Goal: Task Accomplishment & Management: Manage account settings

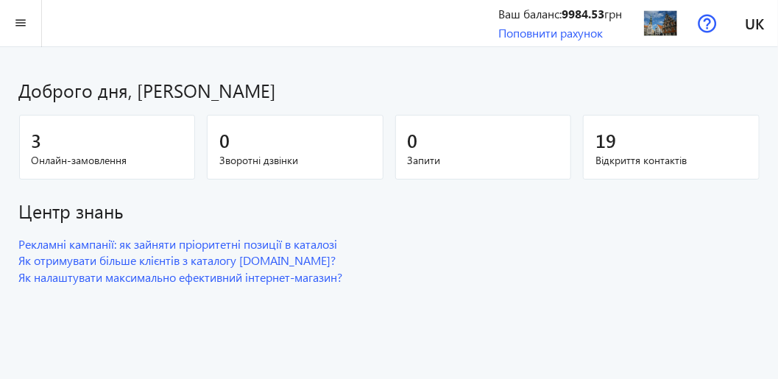
click at [40, 153] on span "Онлайн-замовлення" at bounding box center [108, 160] width 152 height 15
click at [17, 18] on mat-icon "menu" at bounding box center [21, 23] width 18 height 18
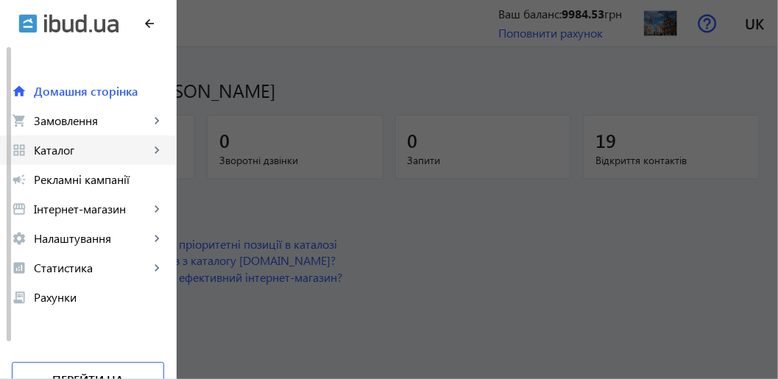
click at [55, 150] on span "Каталог" at bounding box center [92, 150] width 116 height 15
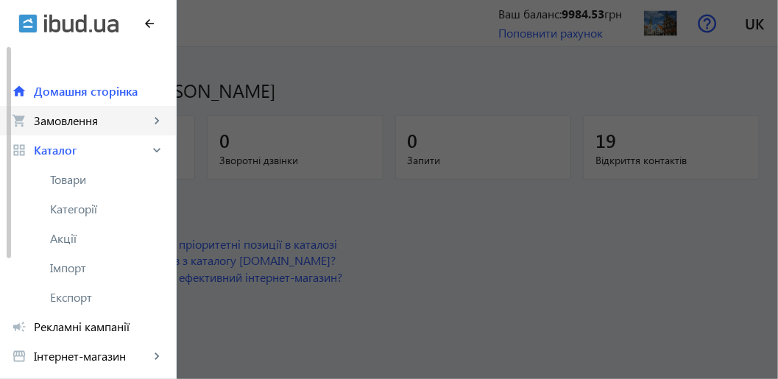
click at [52, 121] on span "Замовлення" at bounding box center [92, 120] width 116 height 15
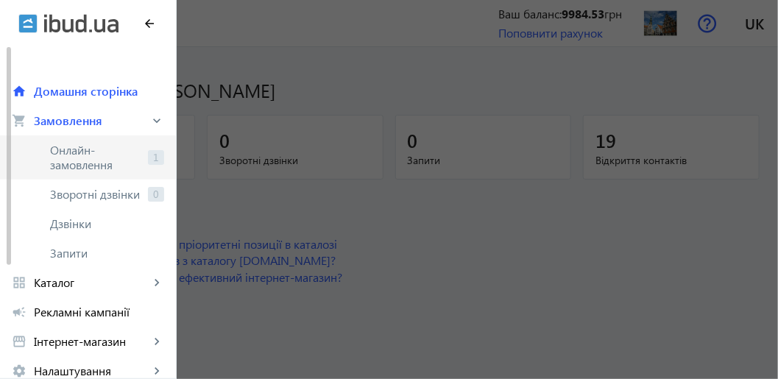
click at [69, 163] on span "Онлайн-замовлення" at bounding box center [96, 157] width 92 height 29
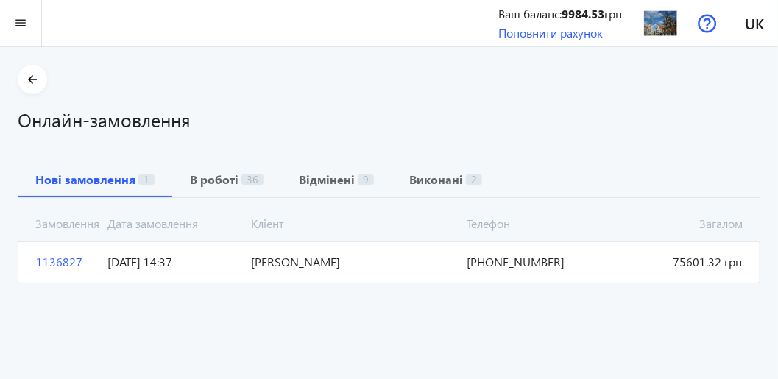
click at [334, 269] on span "[PERSON_NAME]" at bounding box center [354, 262] width 216 height 16
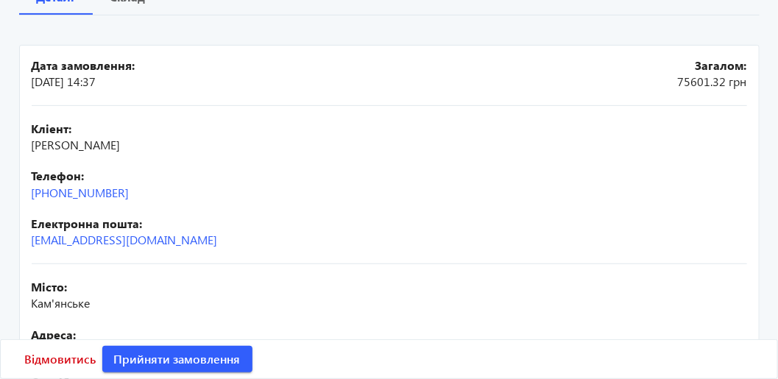
scroll to position [147, 0]
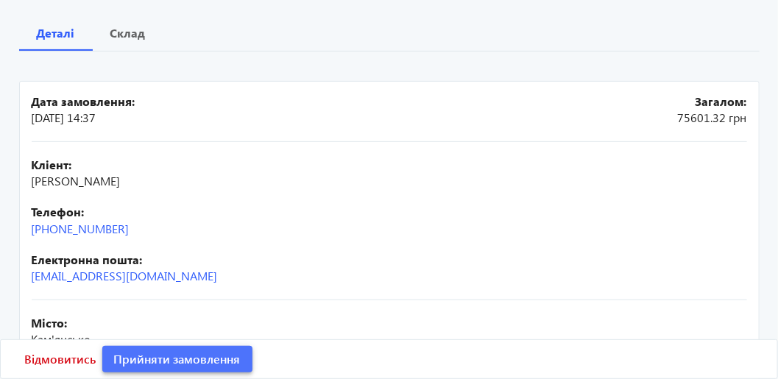
click at [194, 361] on span "Прийняти замовлення" at bounding box center [177, 359] width 127 height 16
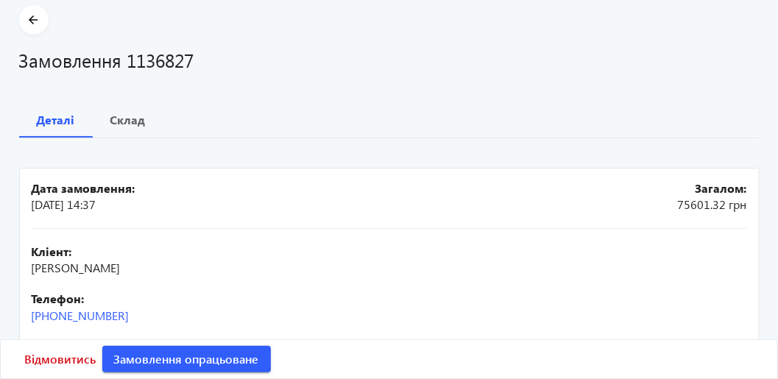
scroll to position [0, 0]
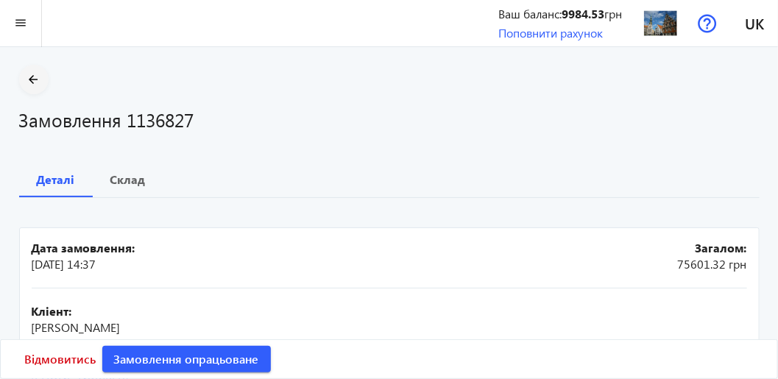
click at [24, 81] on mat-icon "arrow_back" at bounding box center [33, 80] width 18 height 18
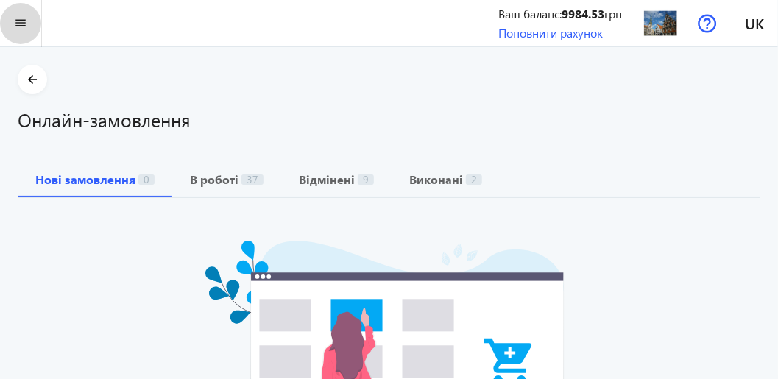
click at [21, 23] on mat-icon "menu" at bounding box center [21, 23] width 18 height 18
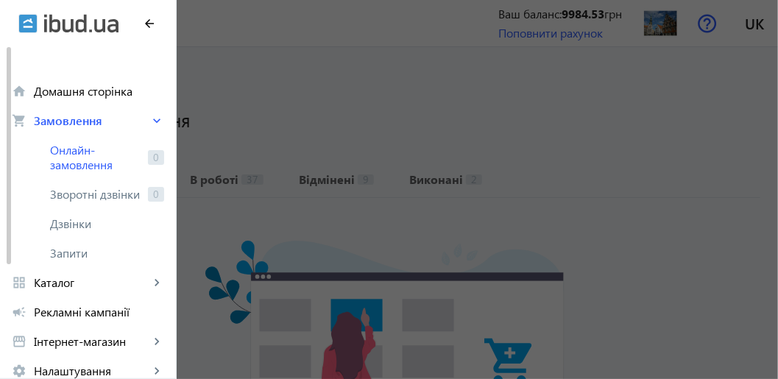
click at [329, 129] on div at bounding box center [389, 330] width 778 height 661
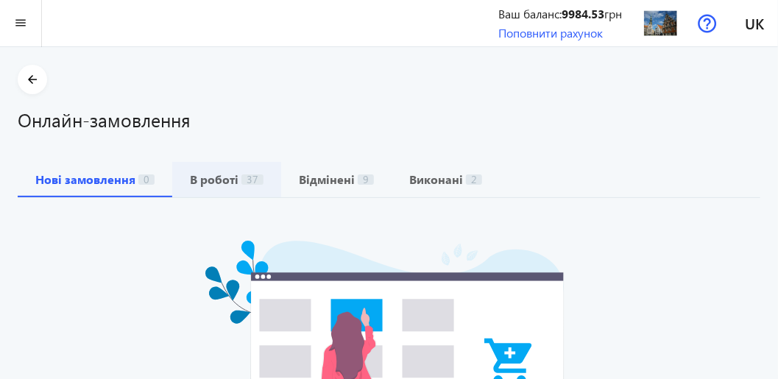
click at [233, 183] on b "В роботі" at bounding box center [214, 180] width 49 height 12
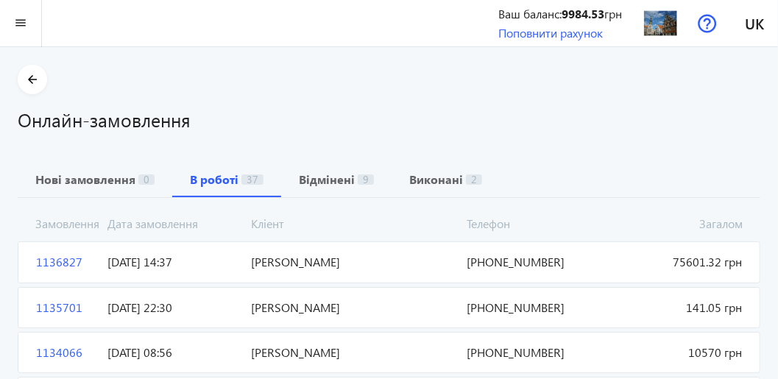
click at [290, 270] on mat-card "1136827 [PERSON_NAME] Загалом 75601.32 грн [DATE] 14:37 [PHONE_NUMBER]" at bounding box center [389, 262] width 743 height 41
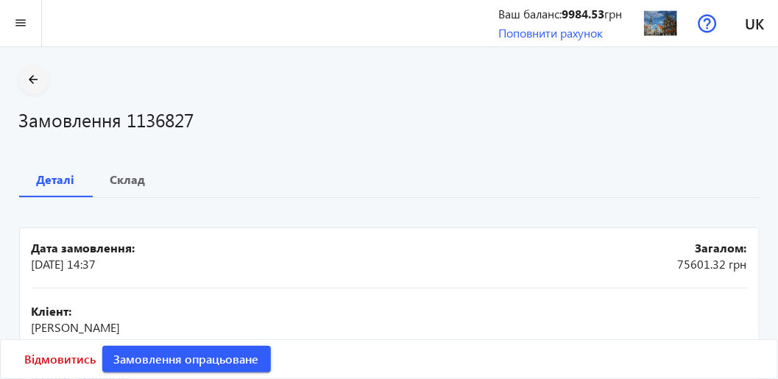
click at [33, 84] on mat-icon "arrow_back" at bounding box center [33, 80] width 18 height 18
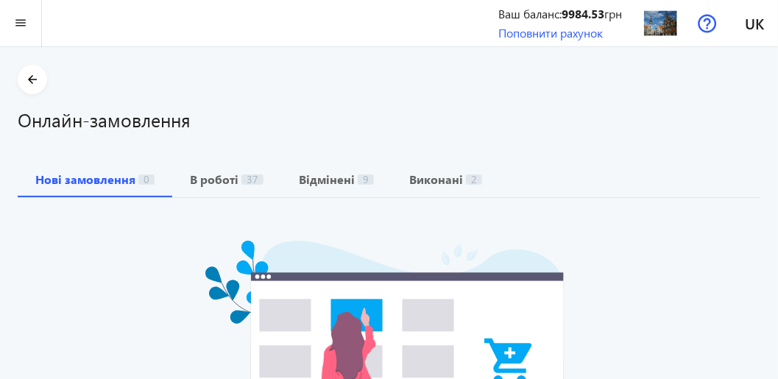
click at [154, 20] on div "menu" at bounding box center [249, 23] width 499 height 47
click at [186, 11] on div "menu" at bounding box center [249, 23] width 499 height 47
